Goal: Task Accomplishment & Management: Use online tool/utility

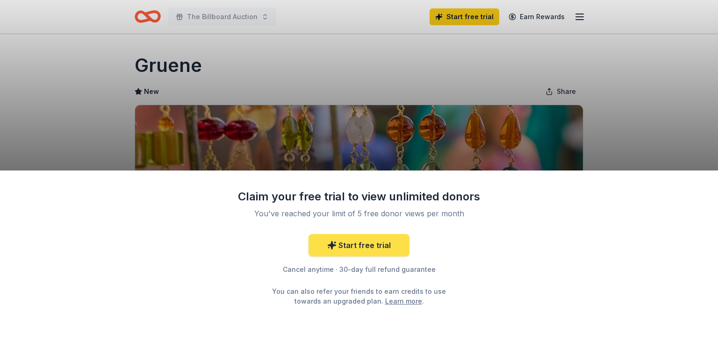
click at [381, 243] on link "Start free trial" at bounding box center [359, 245] width 101 height 22
click at [366, 241] on link "Start free trial" at bounding box center [359, 245] width 101 height 22
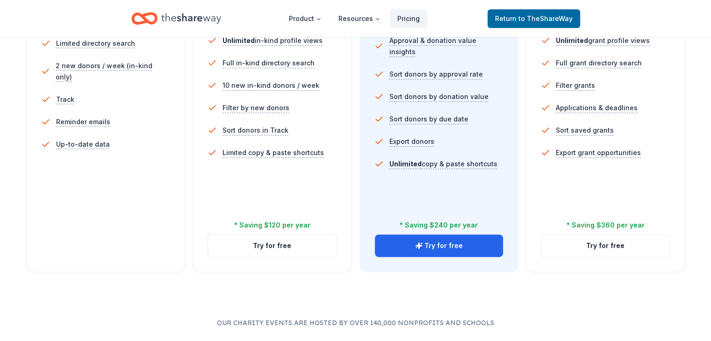
scroll to position [368, 0]
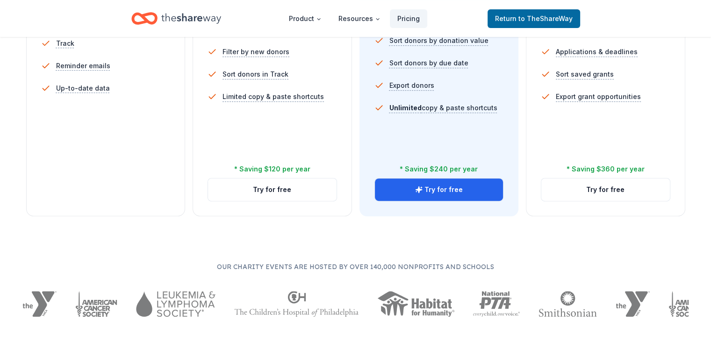
click at [169, 94] on li "Up-to-date data" at bounding box center [106, 88] width 130 height 22
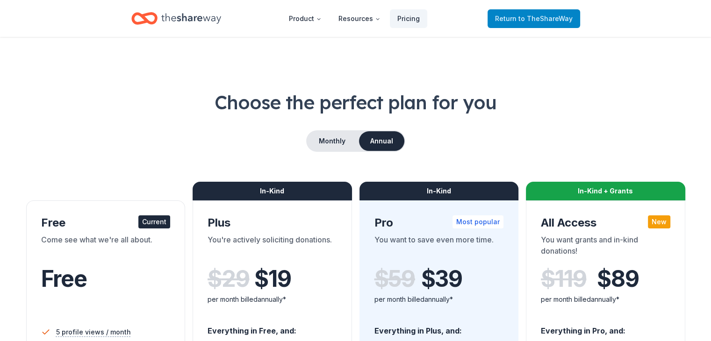
click at [570, 20] on span "to TheShareWay" at bounding box center [546, 18] width 54 height 8
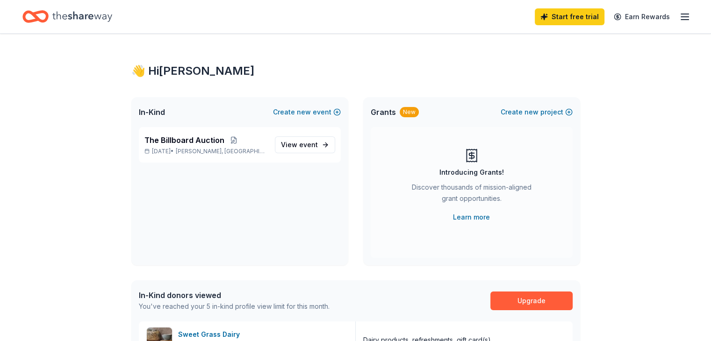
drag, startPoint x: 709, startPoint y: 91, endPoint x: 715, endPoint y: 96, distance: 7.9
click at [711, 123] on html "Start free trial Earn Rewards 👋 Hi Kathy In-Kind Create new event The Billboard…" at bounding box center [355, 170] width 711 height 341
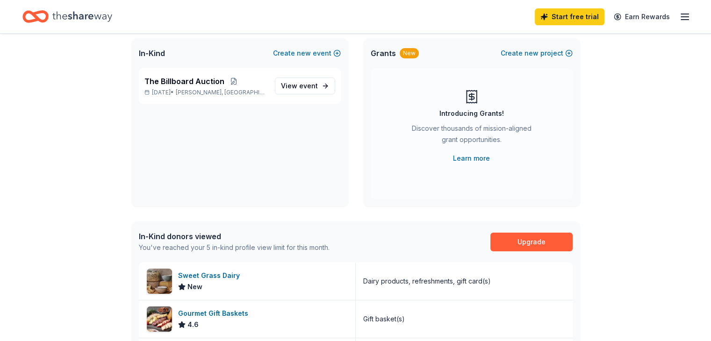
scroll to position [58, 0]
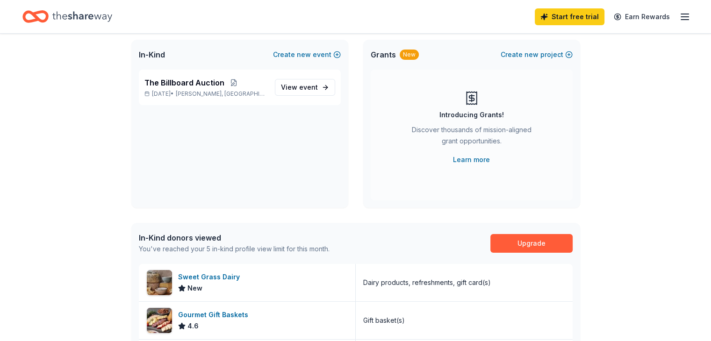
click at [679, 15] on icon "button" at bounding box center [684, 16] width 11 height 11
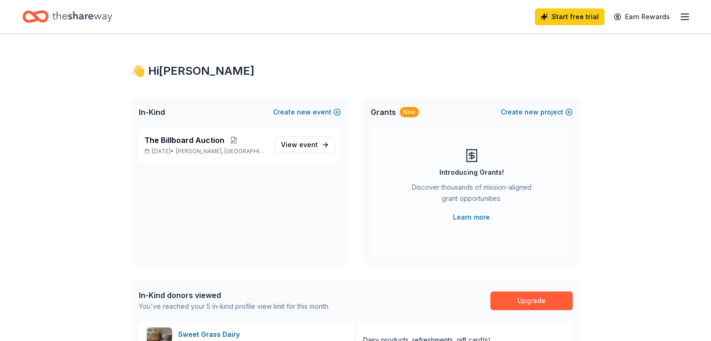
click at [710, 22] on div "Start free trial Earn Rewards" at bounding box center [355, 16] width 711 height 33
click at [103, 18] on icon "Home" at bounding box center [82, 16] width 60 height 10
click at [212, 144] on span "The Billboard Auction" at bounding box center [185, 140] width 80 height 11
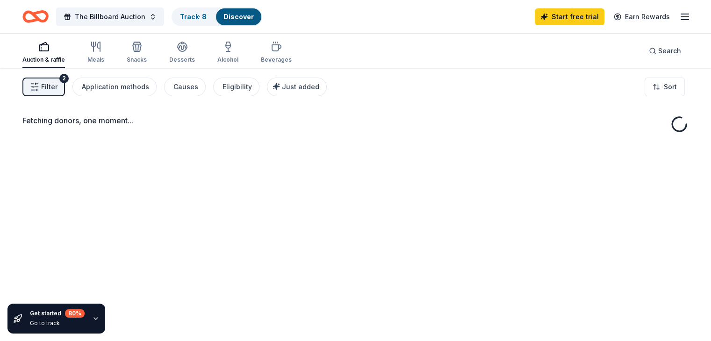
click at [212, 144] on div "Fetching donors, one moment..." at bounding box center [355, 238] width 711 height 341
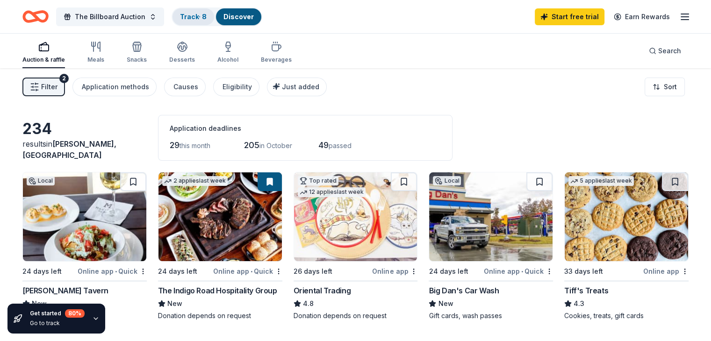
click at [203, 14] on link "Track · 8" at bounding box center [193, 17] width 27 height 8
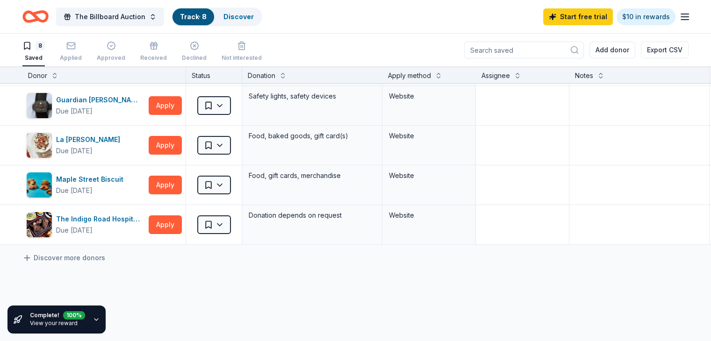
scroll to position [157, 0]
click at [98, 253] on link "Discover more donors" at bounding box center [63, 257] width 83 height 11
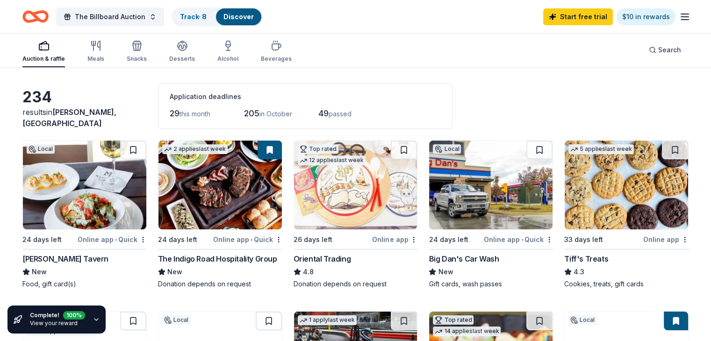
scroll to position [27, 0]
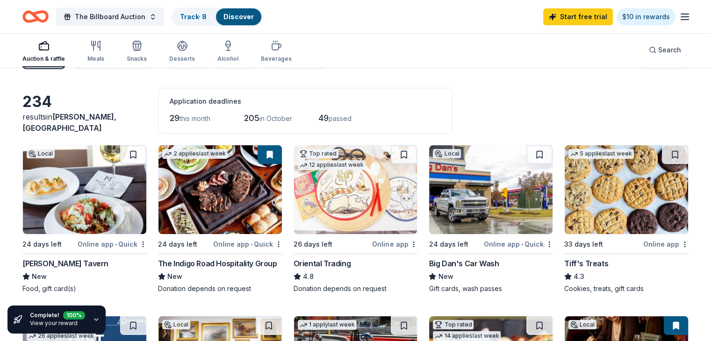
click at [508, 244] on div "Online app • Quick" at bounding box center [518, 244] width 69 height 12
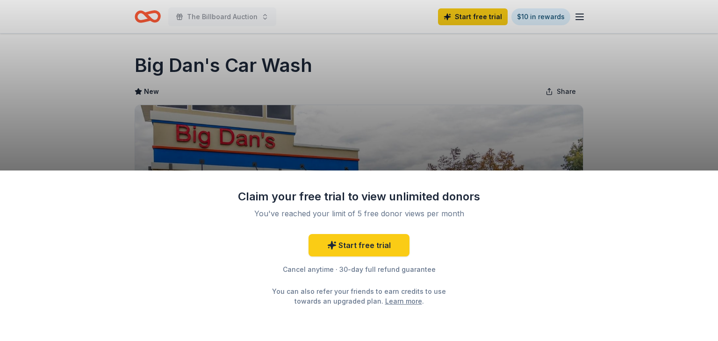
click at [655, 128] on div "Claim your free trial to view unlimited donors You've reached your limit of 5 f…" at bounding box center [359, 170] width 718 height 341
